Goal: Transaction & Acquisition: Purchase product/service

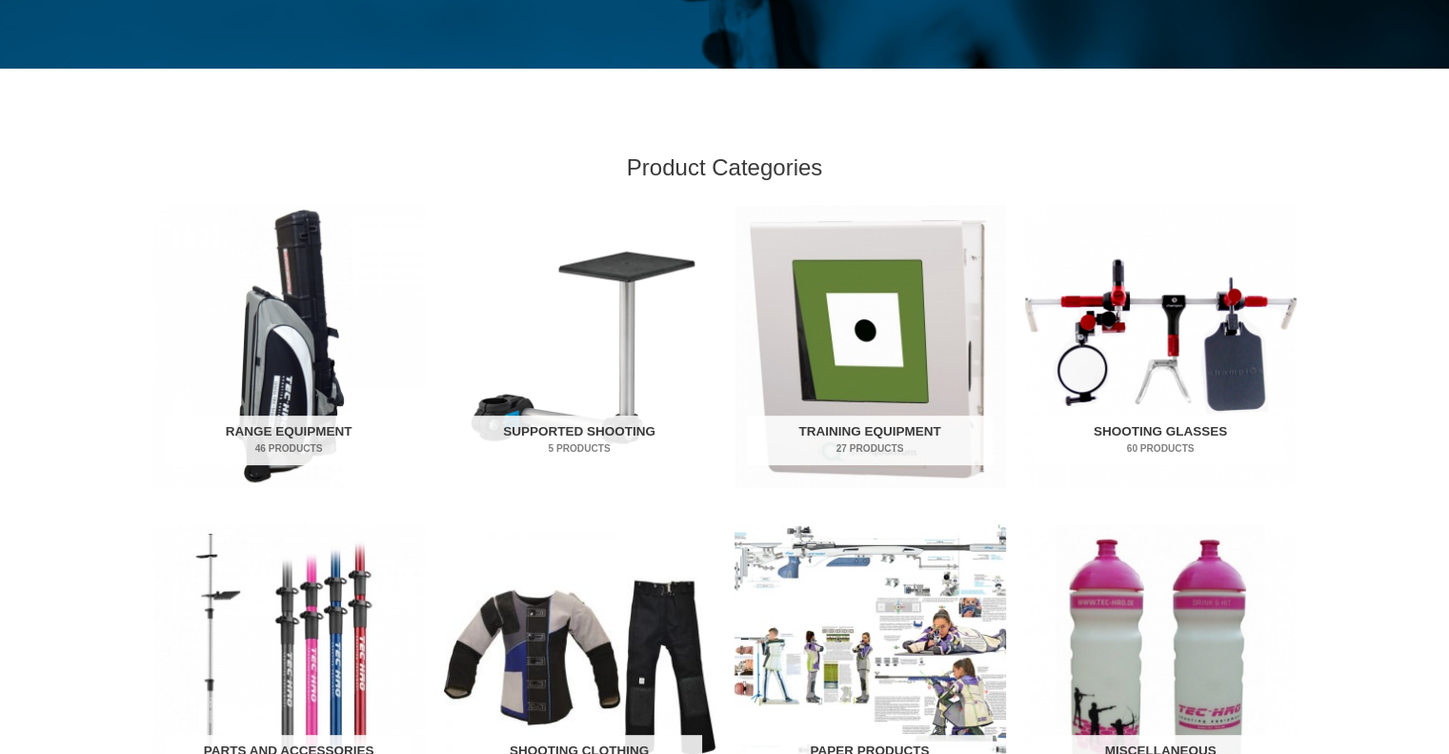
scroll to position [762, 0]
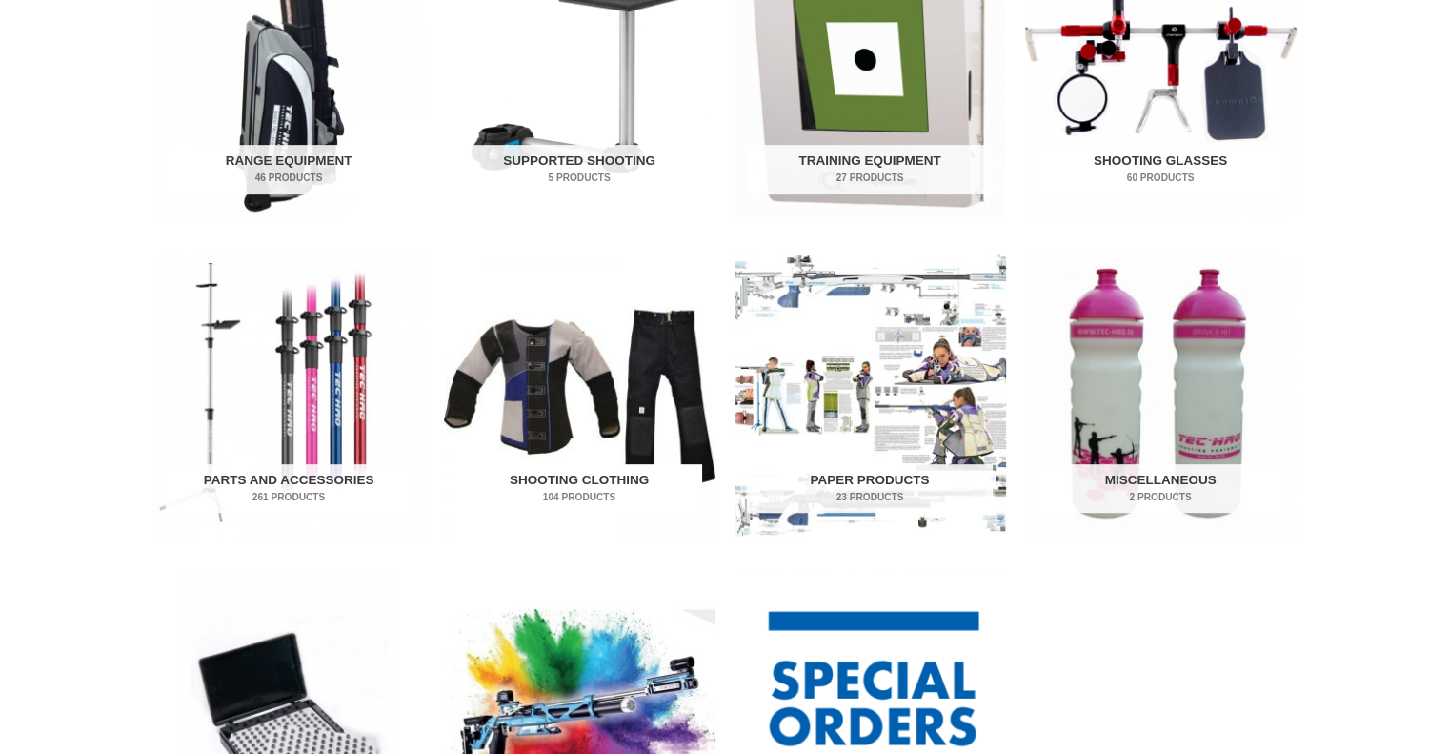
click at [647, 346] on img "Visit product category Shooting Clothing" at bounding box center [580, 394] width 272 height 283
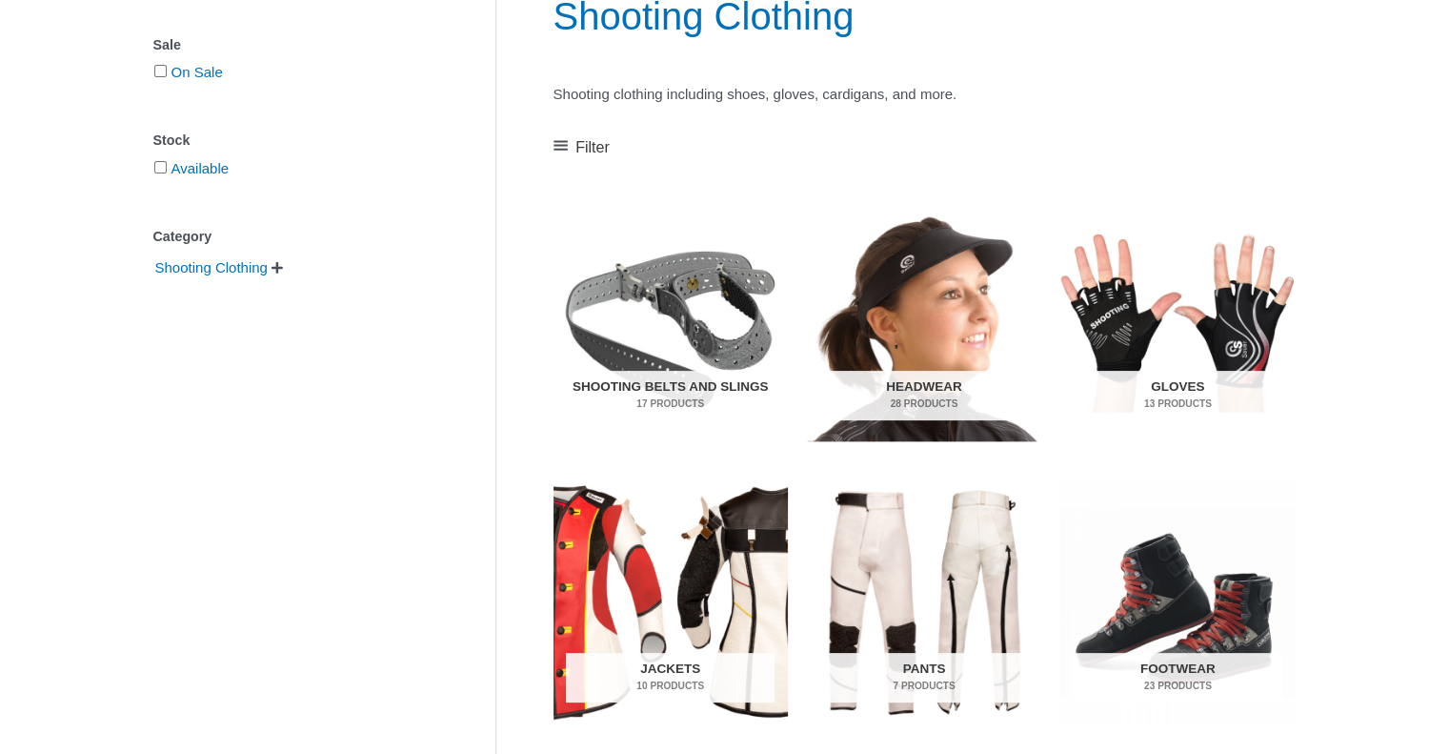
scroll to position [381, 0]
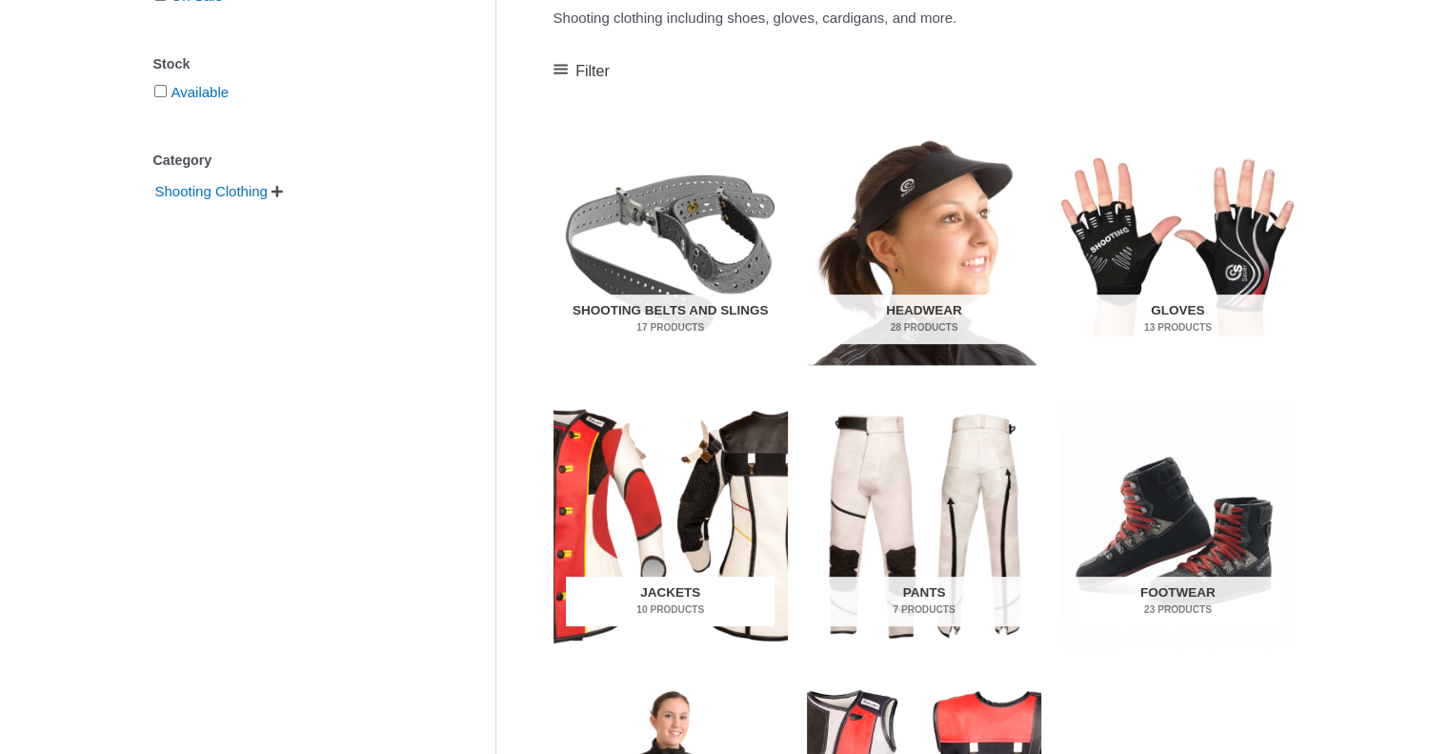
click at [673, 597] on h2 "Jackets 10 Products" at bounding box center [670, 601] width 209 height 50
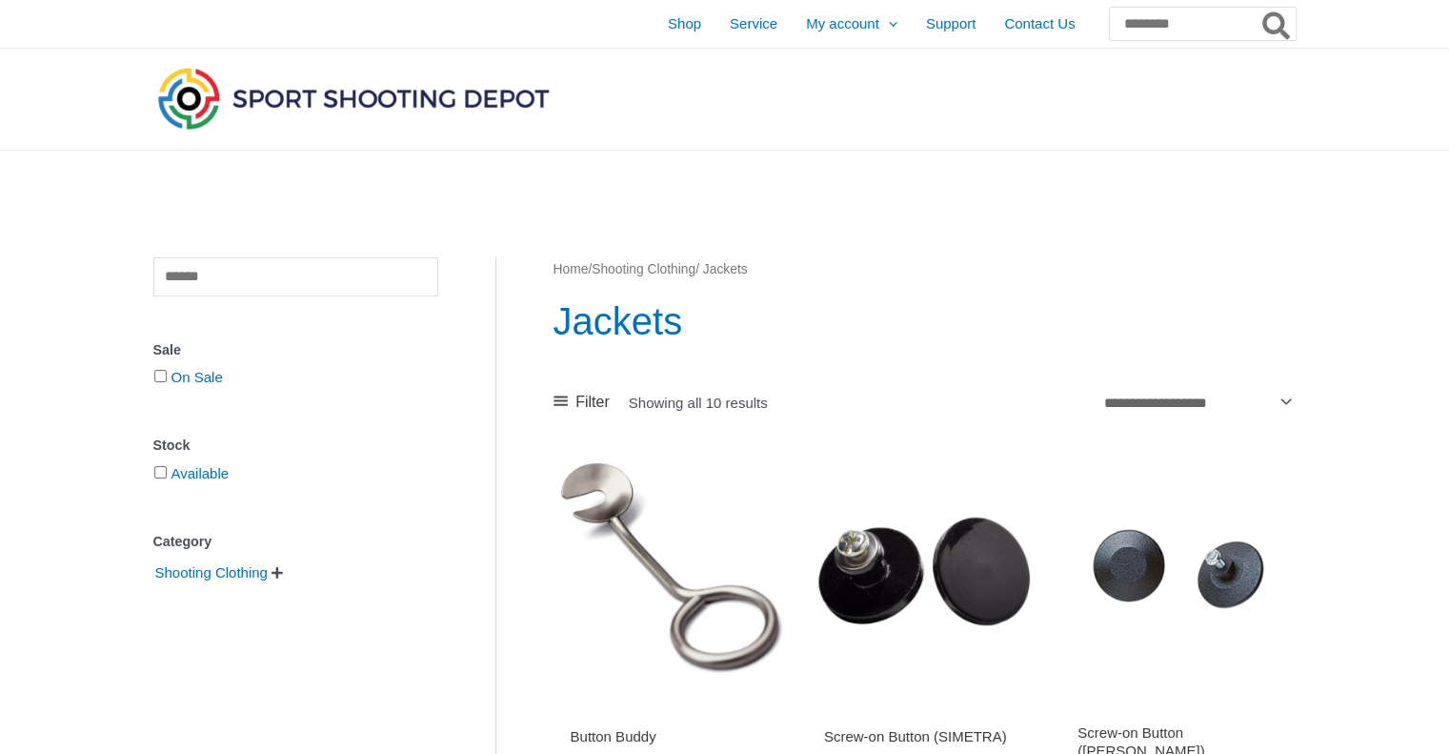
click at [365, 111] on img at bounding box center [353, 98] width 400 height 71
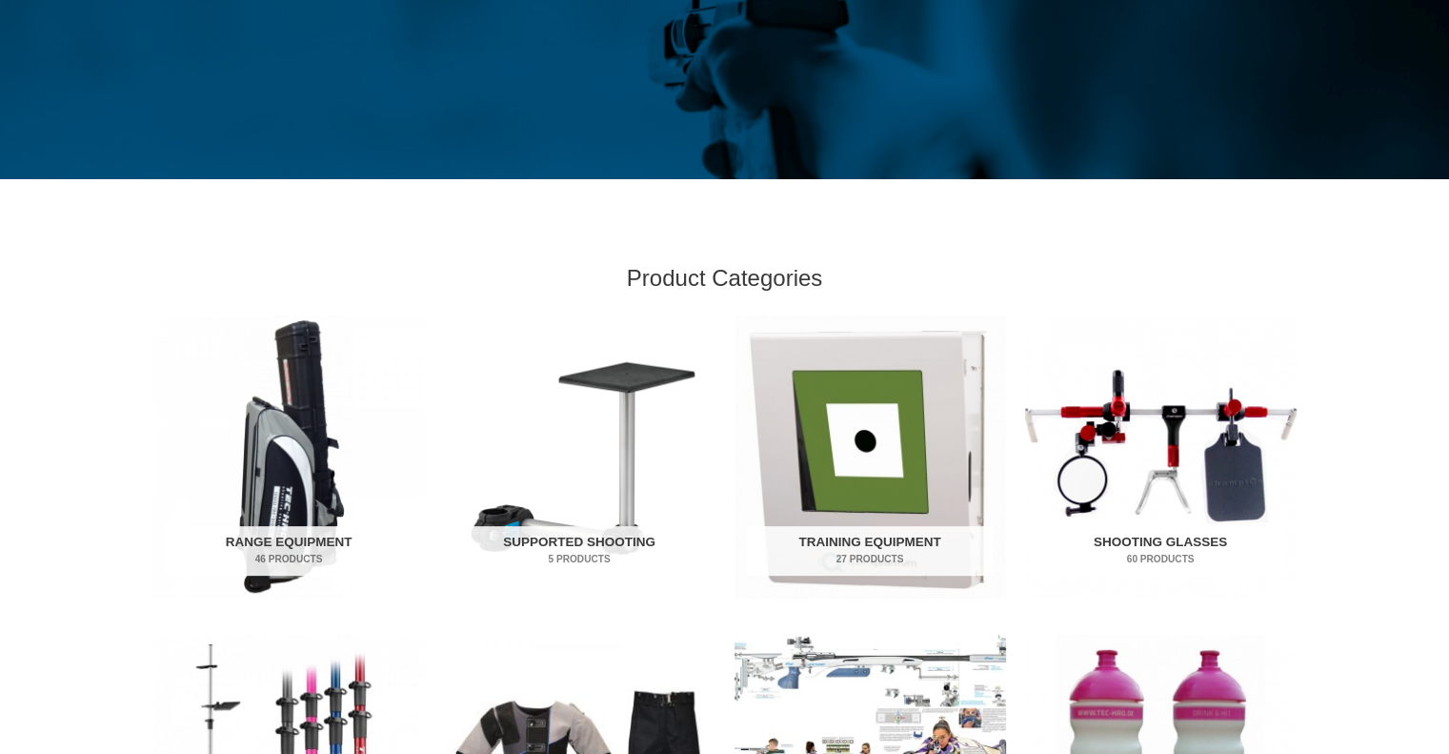
scroll to position [858, 0]
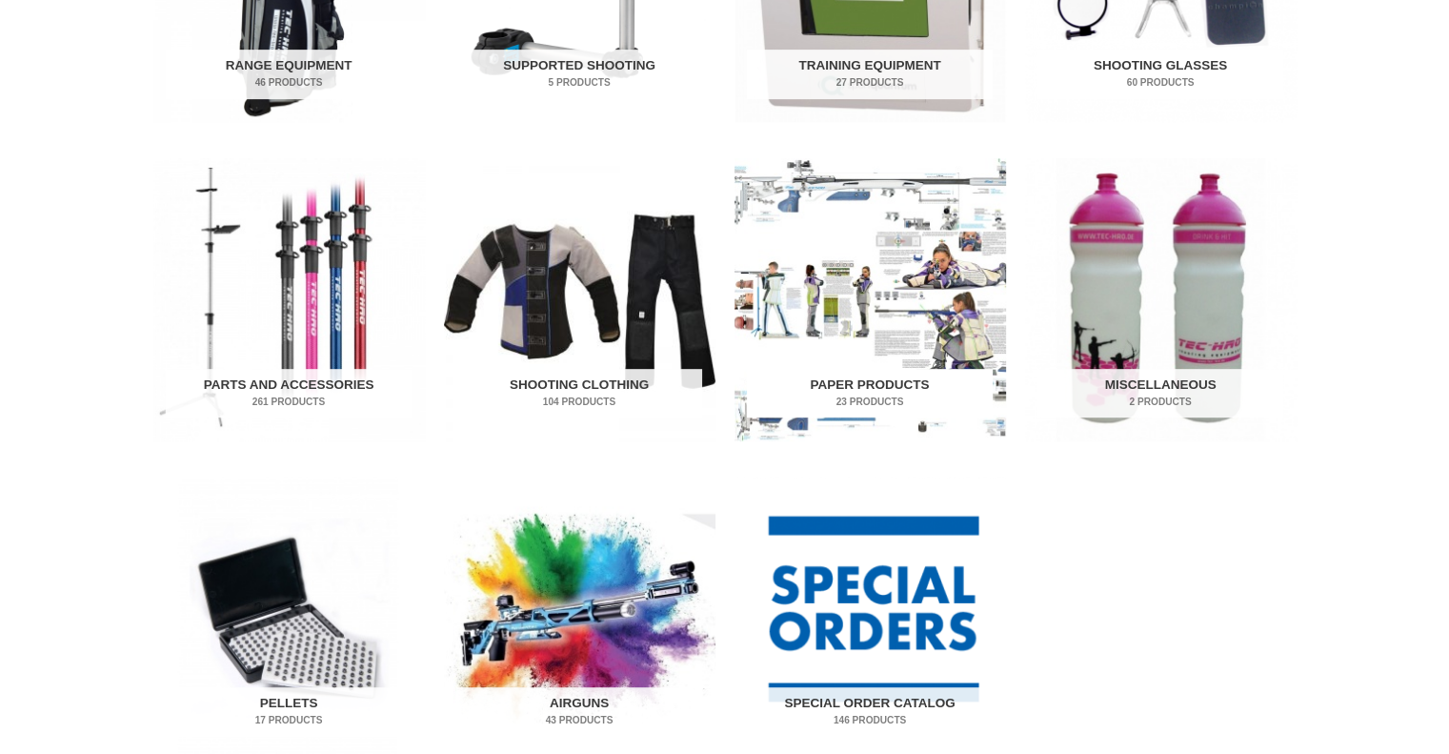
click at [866, 394] on mark "23 Products" at bounding box center [870, 401] width 246 height 14
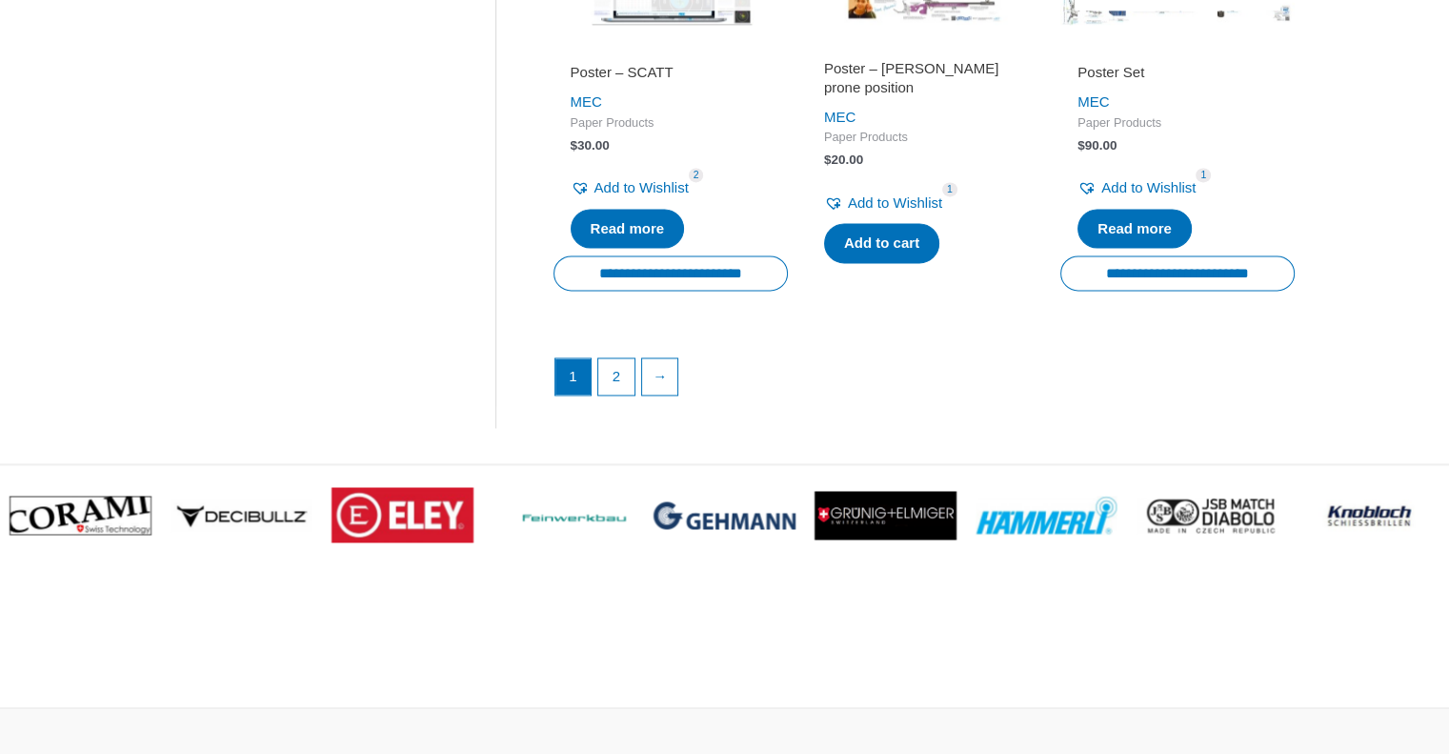
scroll to position [2858, 0]
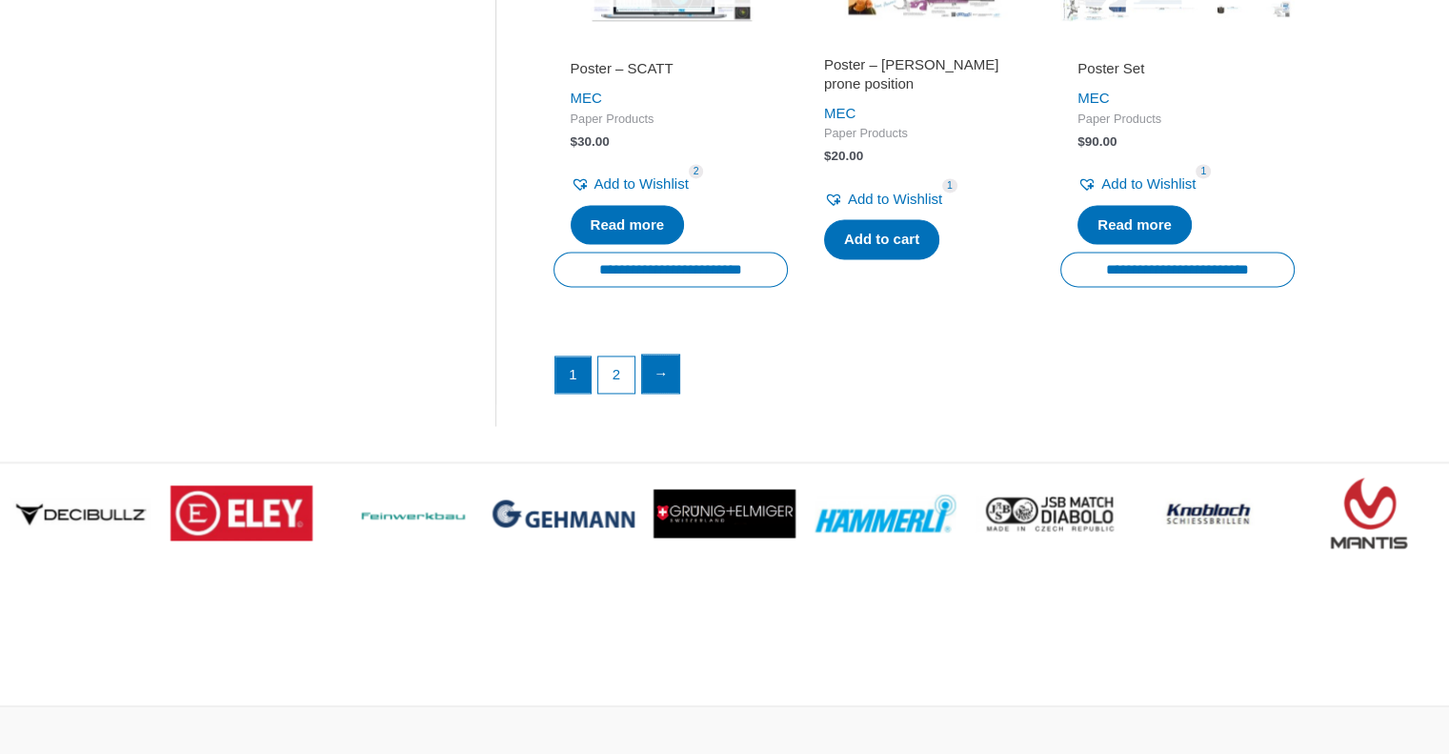
click at [653, 385] on link "→" at bounding box center [661, 373] width 38 height 38
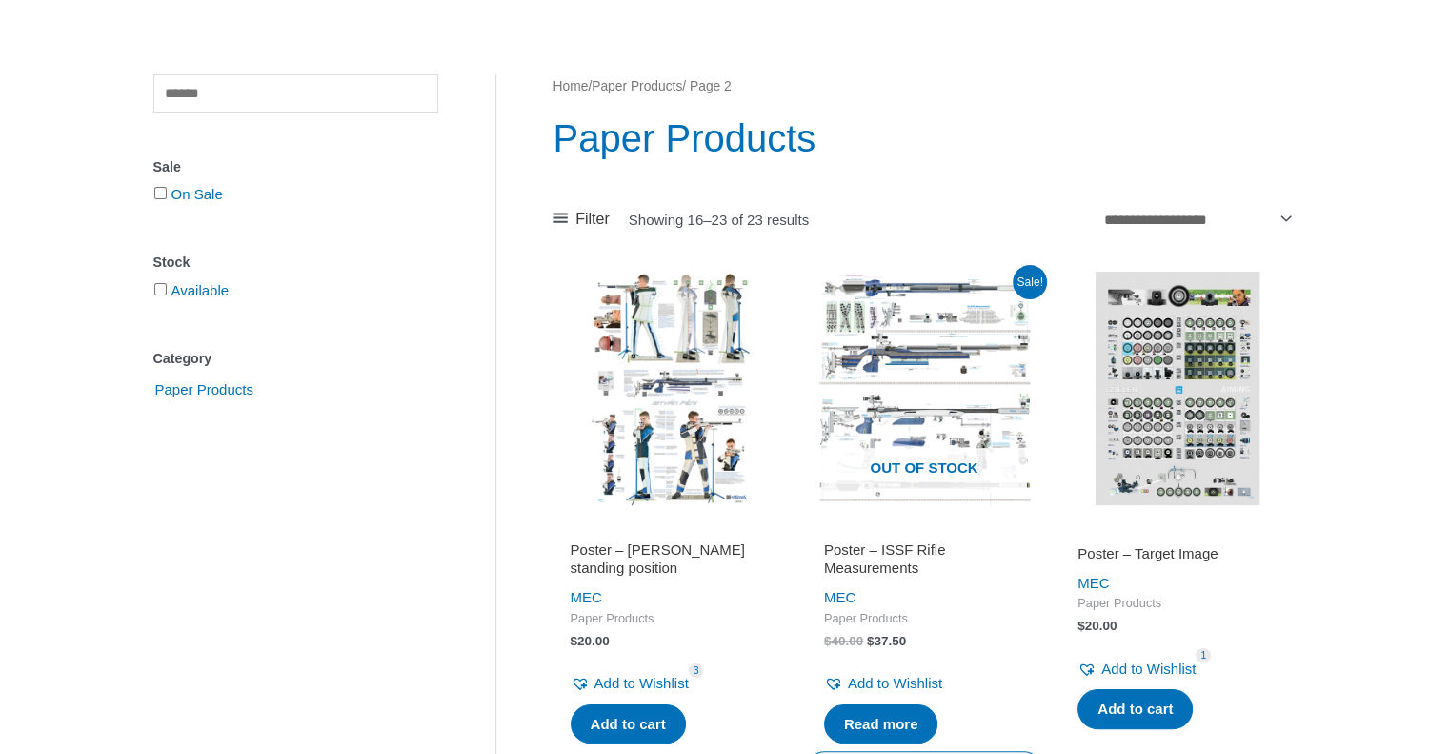
scroll to position [381, 0]
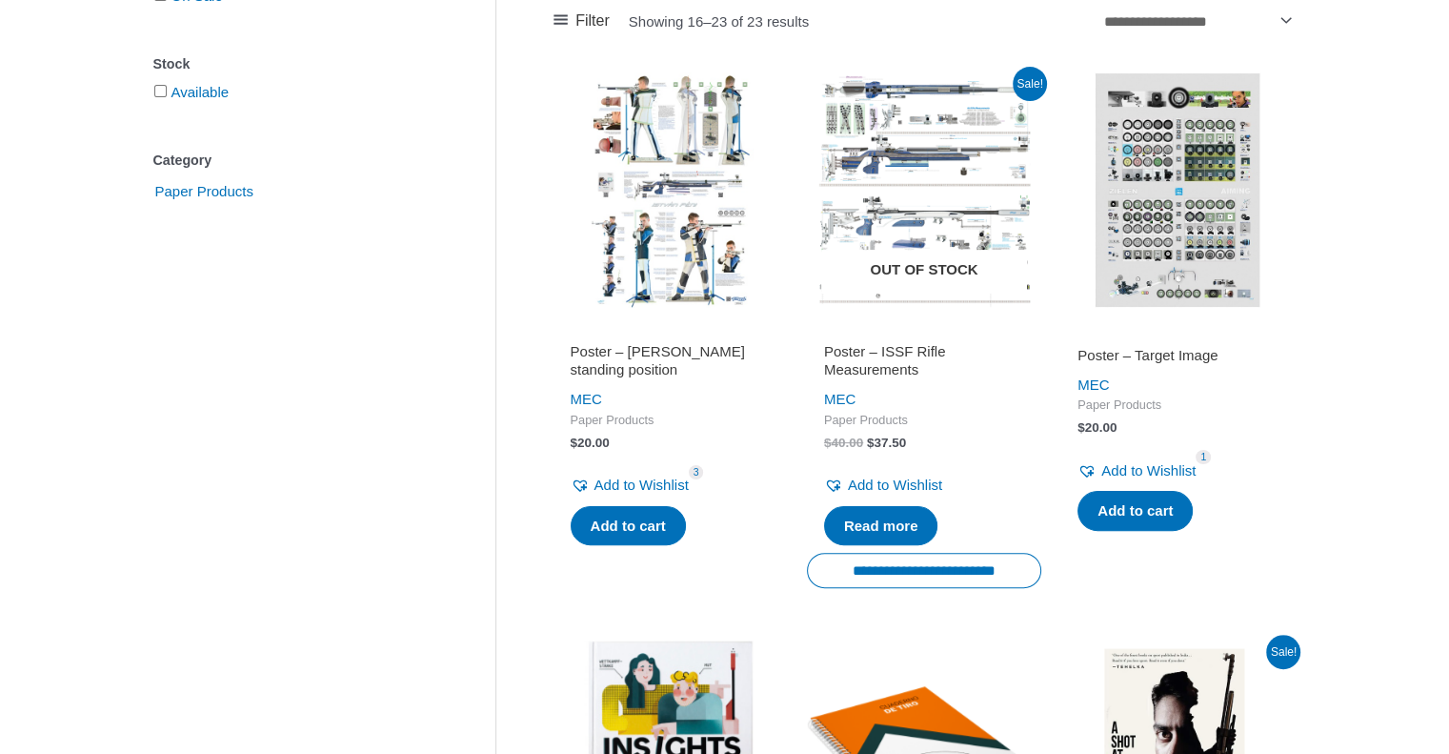
click at [900, 210] on img at bounding box center [924, 189] width 234 height 234
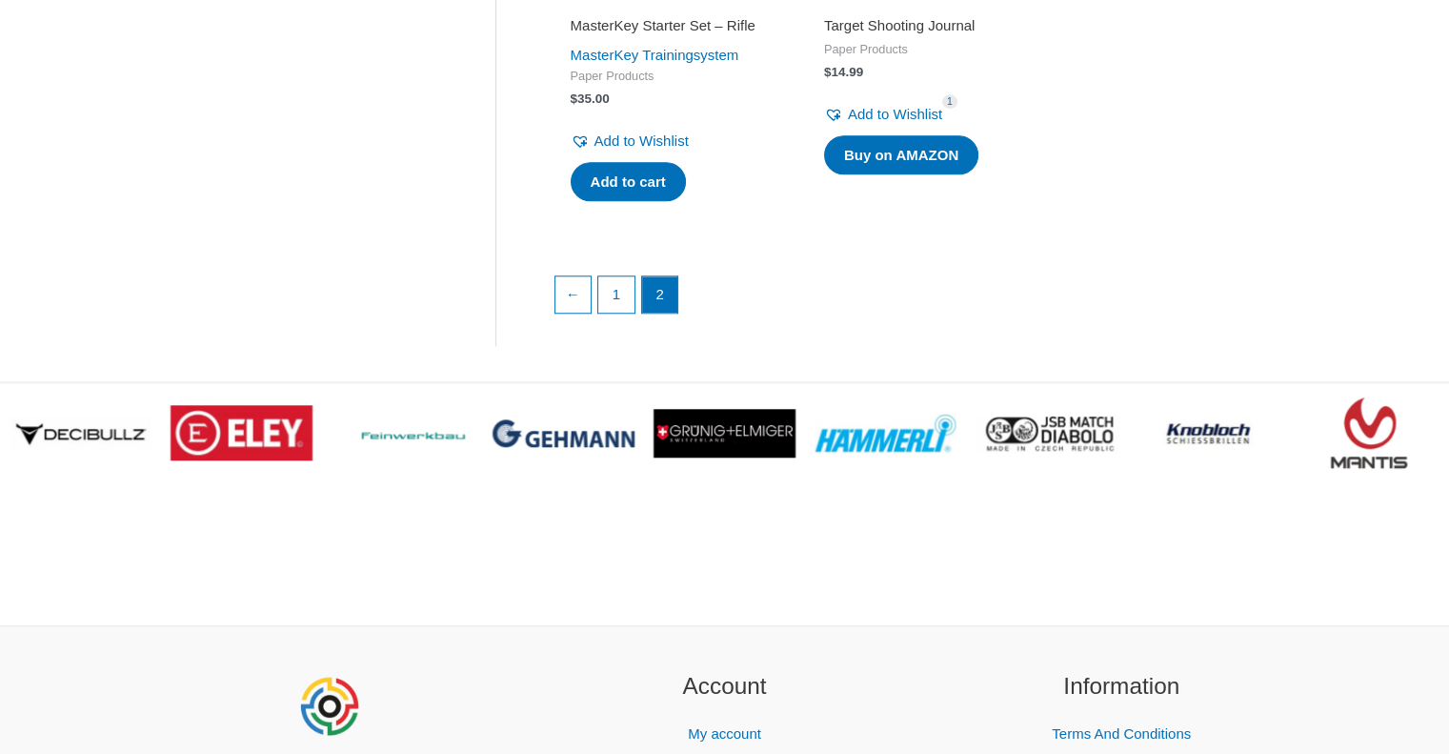
scroll to position [1334, 0]
